Goal: Information Seeking & Learning: Learn about a topic

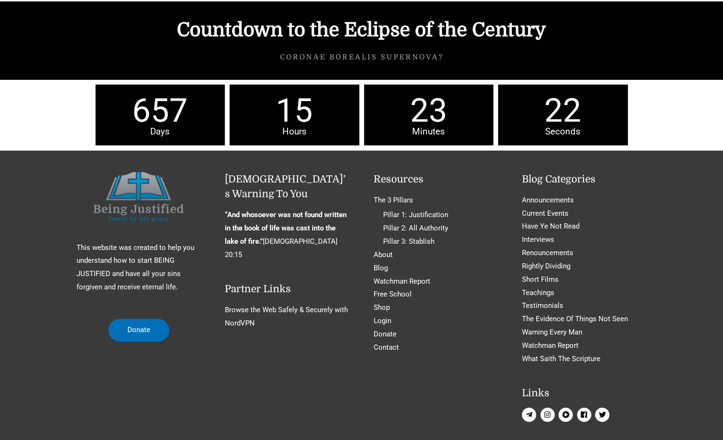
scroll to position [4285, 0]
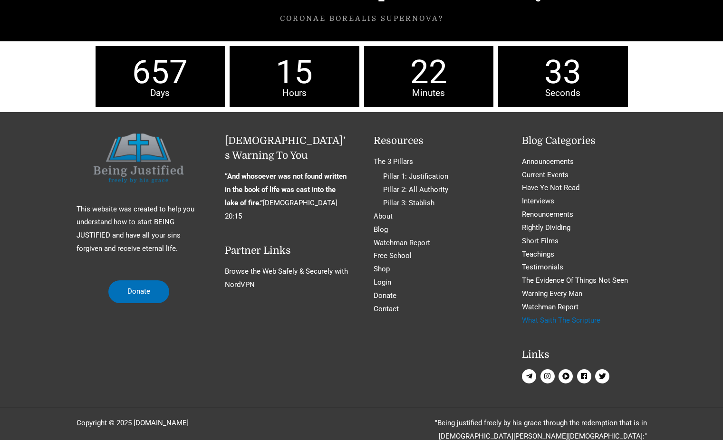
click at [562, 316] on link "What Saith The Scripture" at bounding box center [561, 320] width 78 height 9
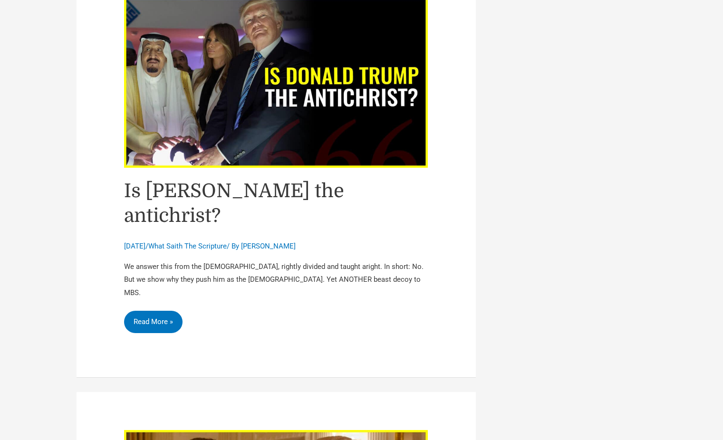
scroll to position [1167, 0]
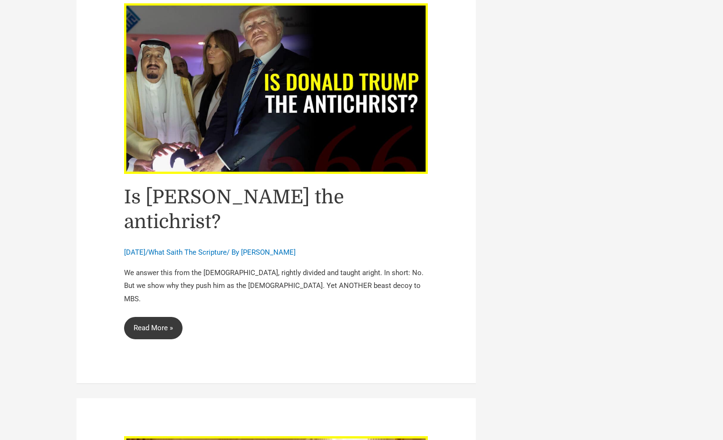
click at [145, 317] on link "Is [PERSON_NAME] the antichrist? Read More »" at bounding box center [153, 328] width 58 height 23
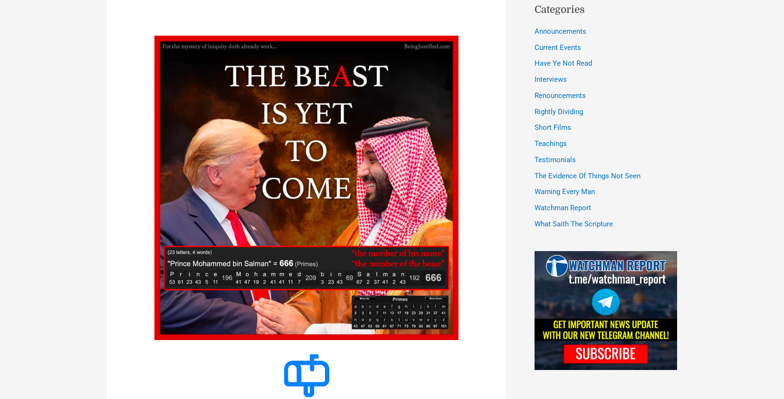
scroll to position [580, 0]
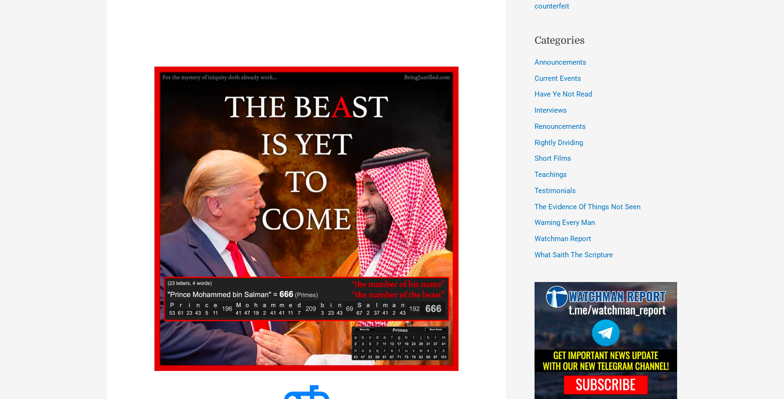
click at [305, 243] on img at bounding box center [306, 219] width 304 height 304
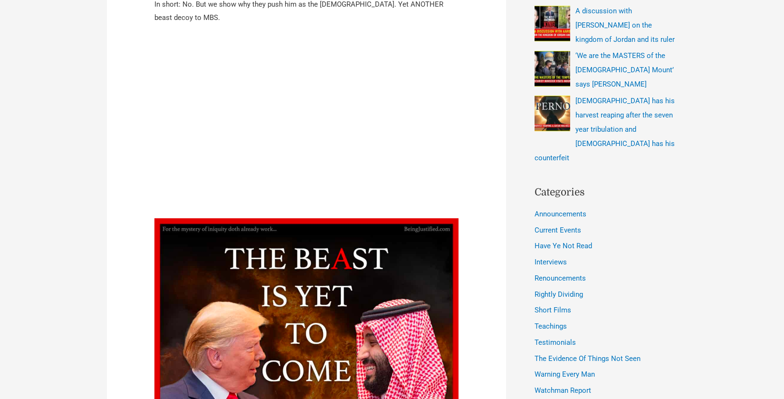
scroll to position [439, 0]
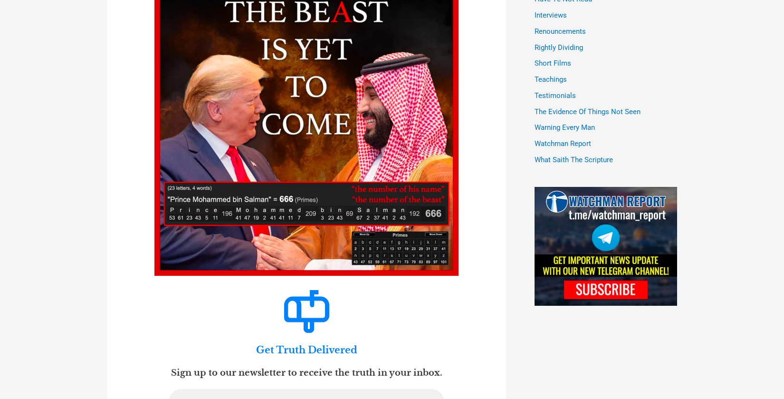
scroll to position [633, 0]
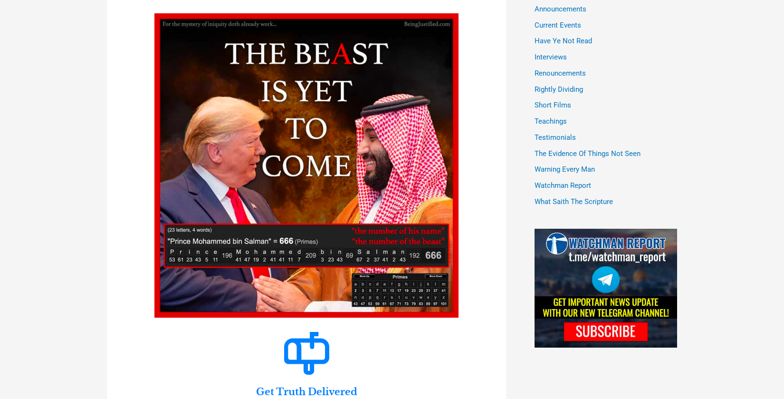
click at [336, 258] on img at bounding box center [306, 165] width 304 height 304
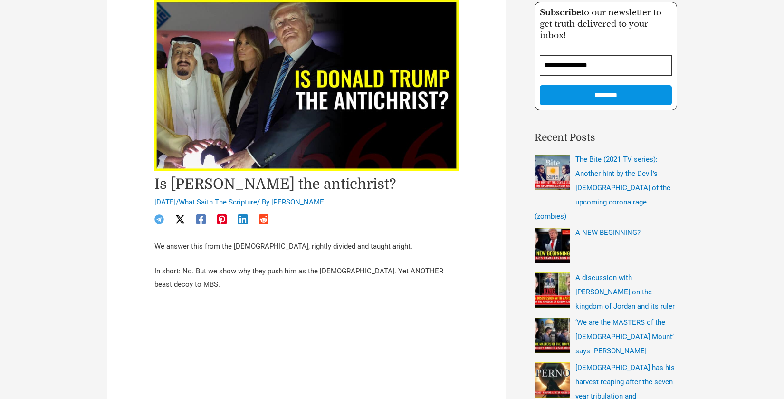
scroll to position [0, 0]
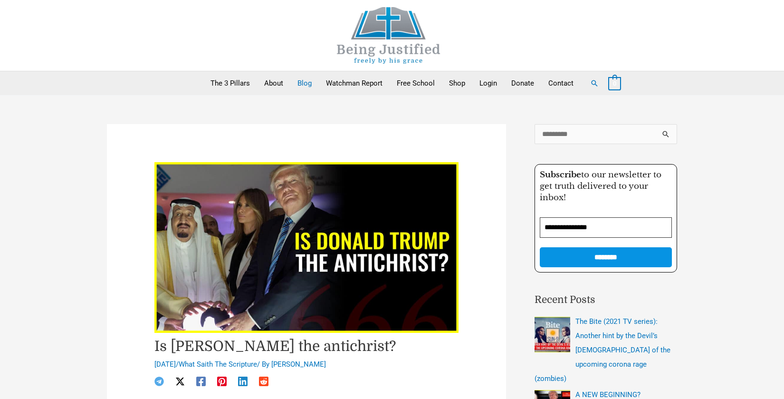
click at [304, 83] on link "Blog" at bounding box center [304, 83] width 29 height 24
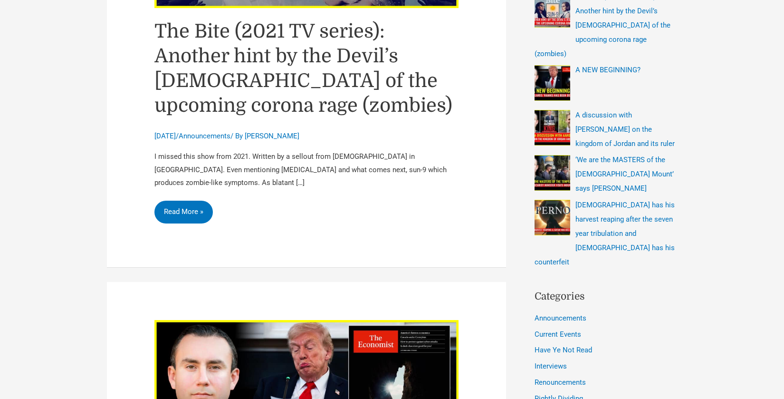
scroll to position [325, 0]
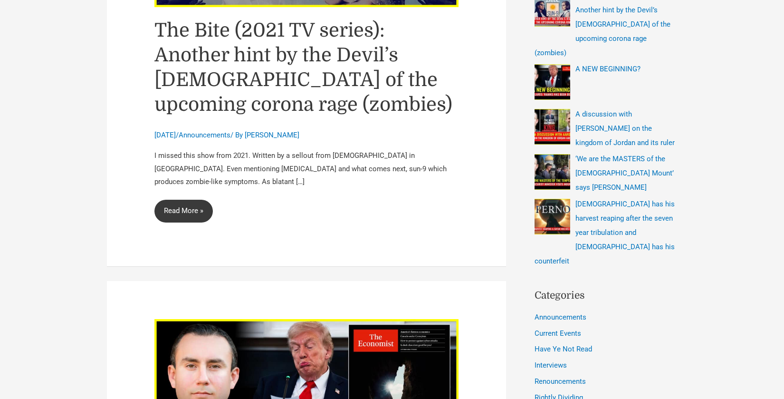
click at [192, 207] on link "The Bite (2021 TV series): Another hint by the Devil’s [DEMOGRAPHIC_DATA] of th…" at bounding box center [183, 211] width 58 height 23
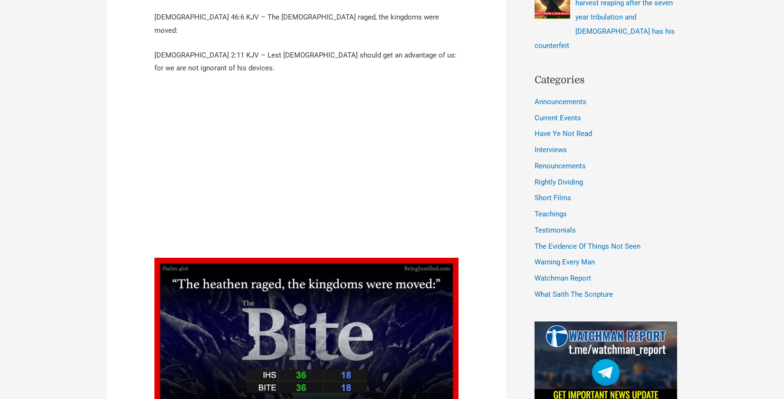
scroll to position [534, 0]
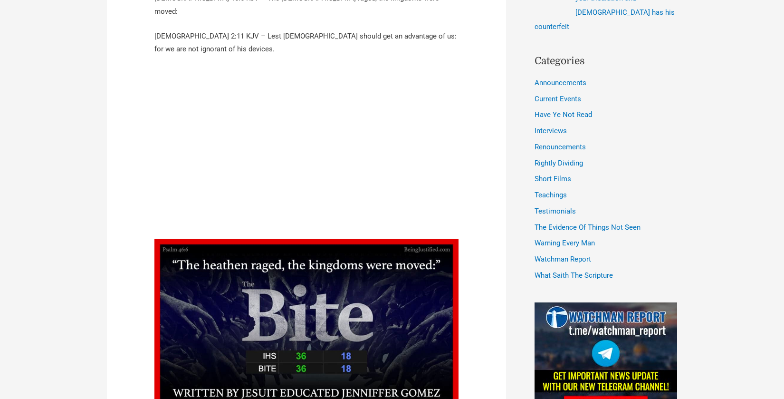
scroll to position [562, 0]
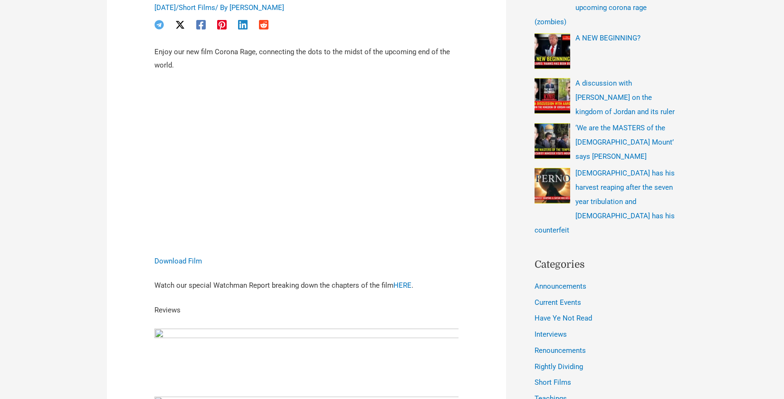
scroll to position [386, 0]
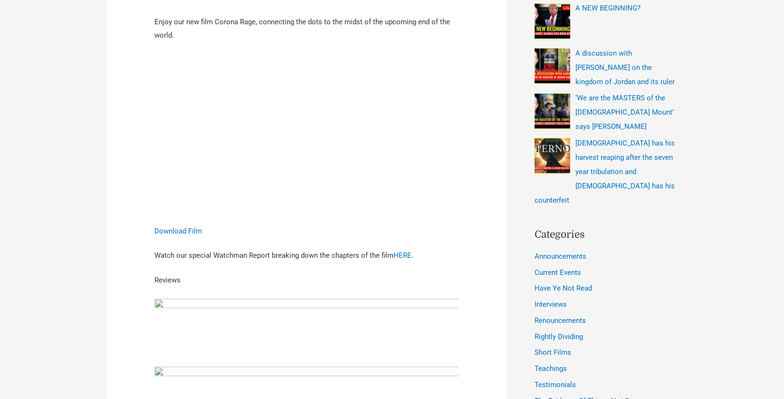
drag, startPoint x: 474, startPoint y: 242, endPoint x: 442, endPoint y: 227, distance: 35.3
click at [472, 241] on article "Corona Rage December 25, 2024 / Short Films / By Marco Enjoy our new film Coron…" at bounding box center [306, 329] width 399 height 1183
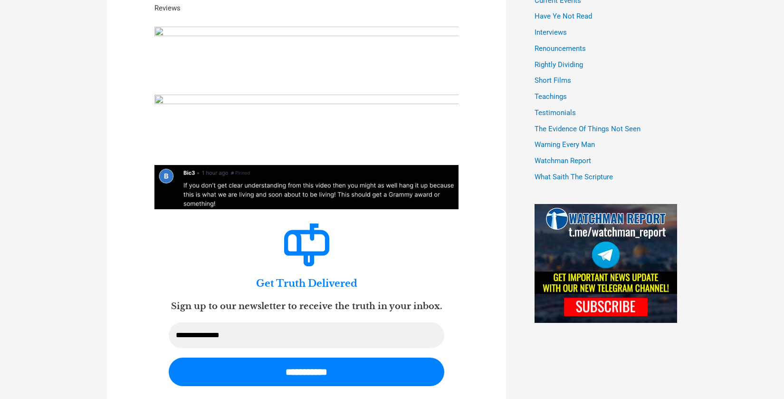
scroll to position [701, 0]
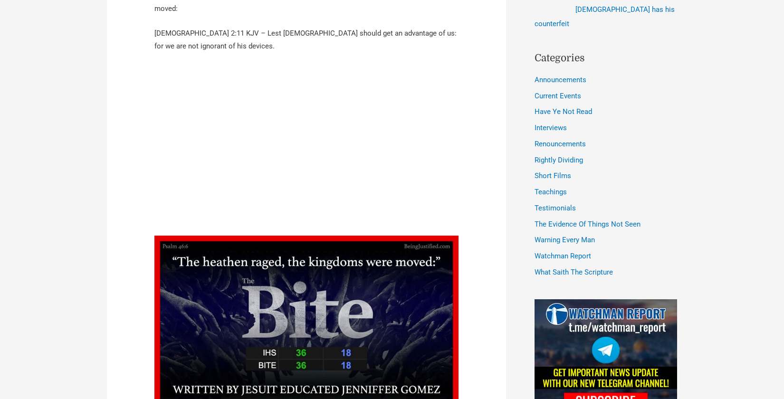
scroll to position [562, 0]
